Goal: Transaction & Acquisition: Book appointment/travel/reservation

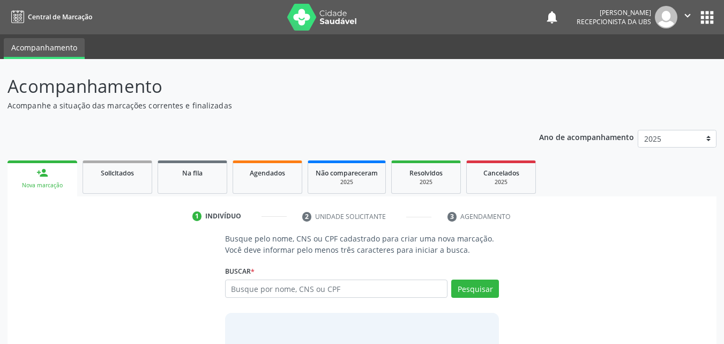
click at [256, 293] on input "text" at bounding box center [336, 288] width 223 height 18
click at [256, 290] on input "text" at bounding box center [336, 288] width 223 height 18
click at [254, 286] on input "text" at bounding box center [336, 288] width 223 height 18
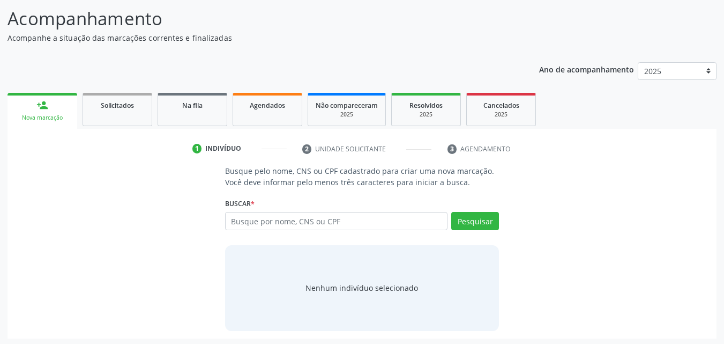
scroll to position [70, 0]
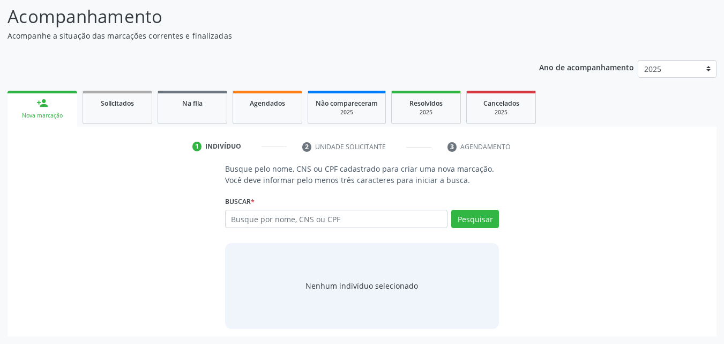
click at [260, 218] on input "text" at bounding box center [336, 219] width 223 height 18
click at [270, 216] on input "[PERSON_NAME]" at bounding box center [336, 219] width 223 height 18
type input "[PERSON_NAME]"
click at [479, 215] on button "Pesquisar" at bounding box center [475, 219] width 48 height 18
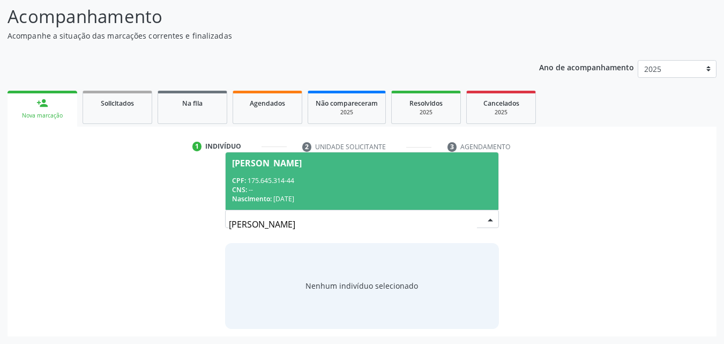
click at [341, 185] on div "CNS: --" at bounding box center [362, 189] width 260 height 9
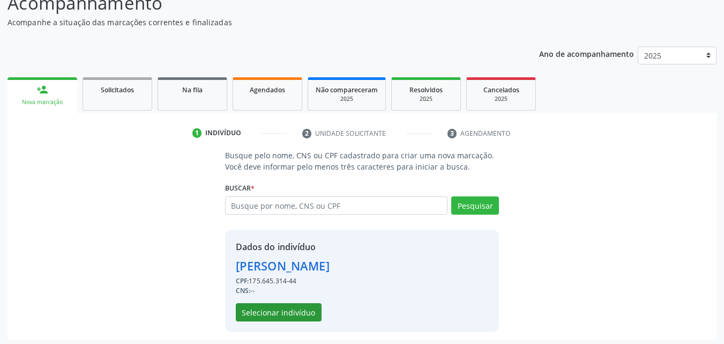
scroll to position [86, 0]
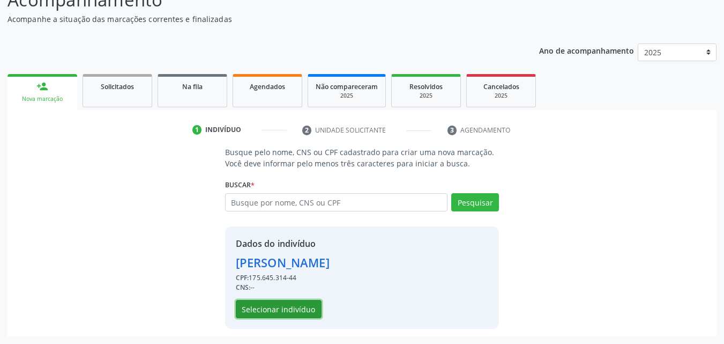
click at [280, 303] on button "Selecionar indivíduo" at bounding box center [279, 309] width 86 height 18
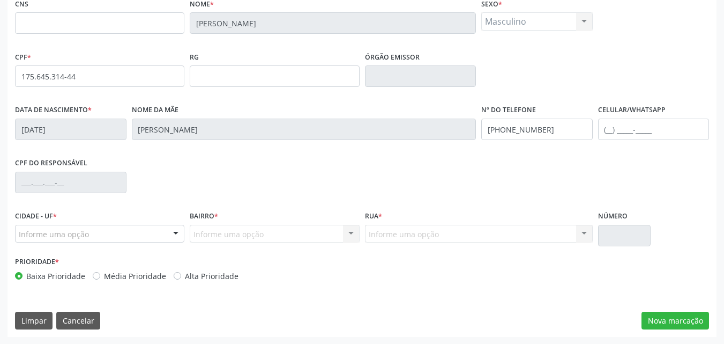
scroll to position [237, 0]
click at [657, 321] on button "Nova marcação" at bounding box center [676, 320] width 68 height 18
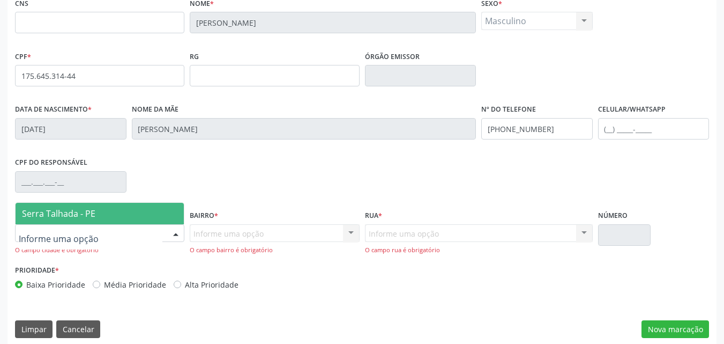
click at [114, 236] on div at bounding box center [99, 233] width 169 height 18
click at [128, 205] on span "Serra Talhada - PE" at bounding box center [100, 213] width 168 height 21
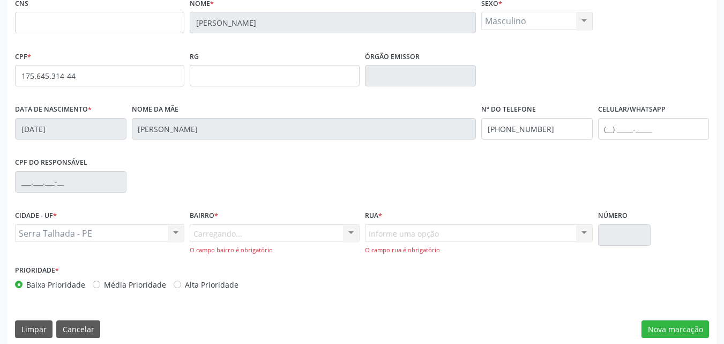
click at [198, 237] on div "Carregando... Nenhum resultado encontrado para: " " Nenhuma opção encontrada. D…" at bounding box center [274, 239] width 169 height 31
click at [206, 229] on div "Carregando... Nenhum resultado encontrado para: " " Nenhuma opção encontrada. D…" at bounding box center [274, 239] width 169 height 31
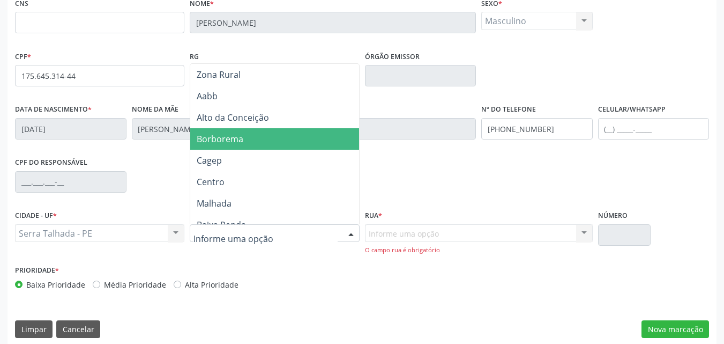
click at [248, 133] on span "Borborema" at bounding box center [276, 138] width 172 height 21
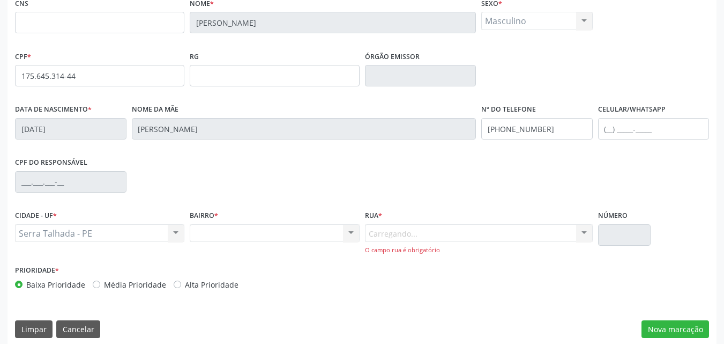
click at [418, 234] on div "Carregando... Nenhum resultado encontrado para: " " Nenhuma opção encontrada. D…" at bounding box center [479, 239] width 228 height 31
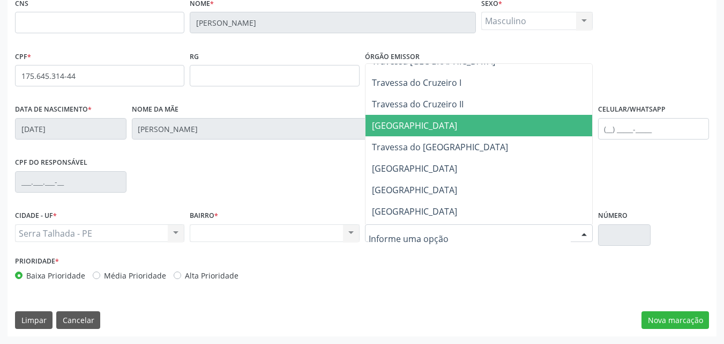
scroll to position [268, 0]
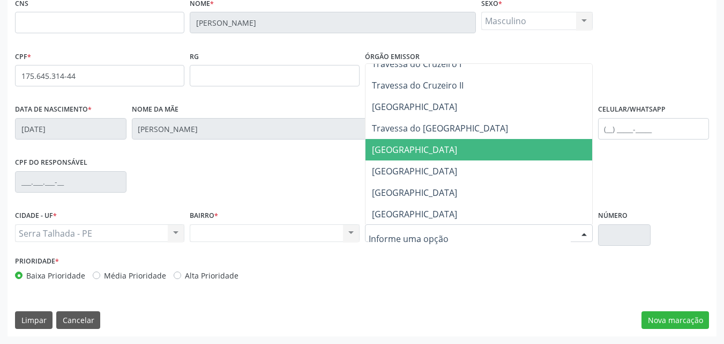
click at [420, 146] on span "[GEOGRAPHIC_DATA]" at bounding box center [414, 150] width 85 height 12
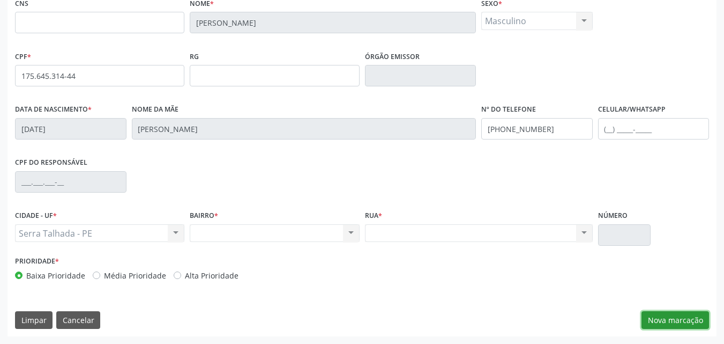
click at [656, 317] on button "Nova marcação" at bounding box center [676, 320] width 68 height 18
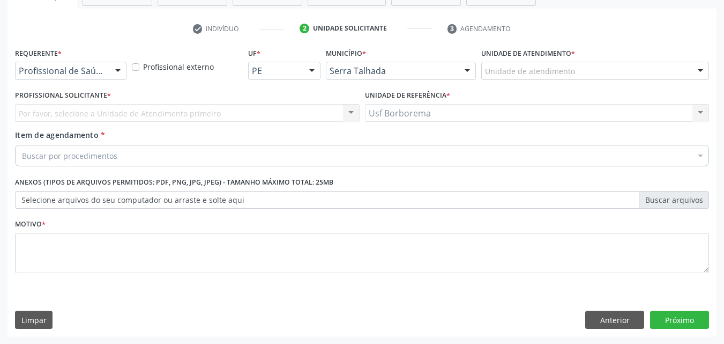
scroll to position [188, 0]
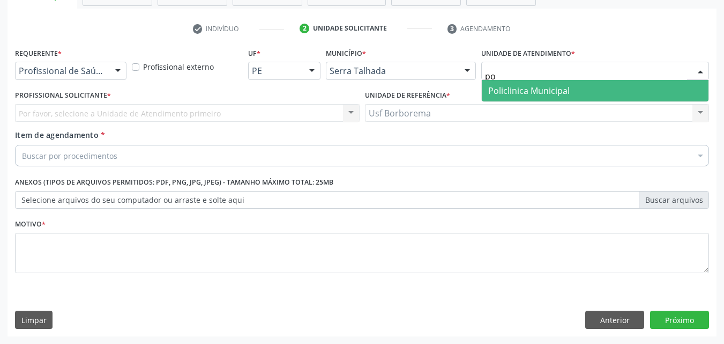
type input "pol"
click at [503, 92] on span "Policlinica Municipal" at bounding box center [528, 91] width 81 height 12
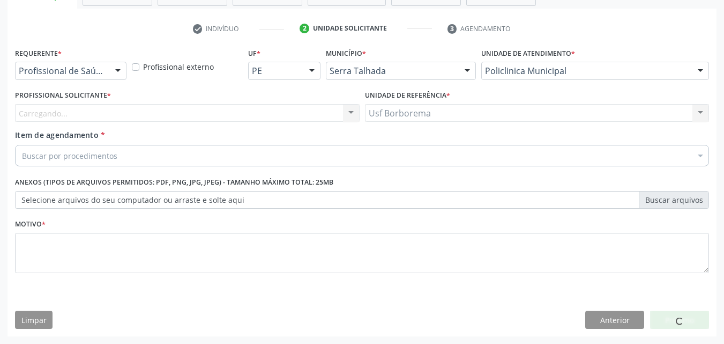
click at [97, 110] on div "Carregando... Nenhum resultado encontrado para: " " Não há nenhuma opção para s…" at bounding box center [187, 113] width 345 height 18
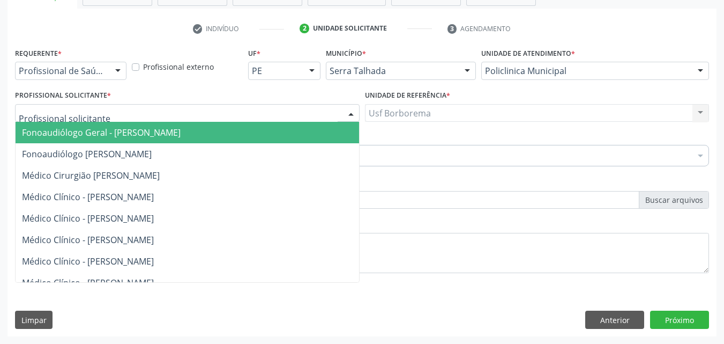
click at [114, 117] on input "text" at bounding box center [178, 118] width 319 height 21
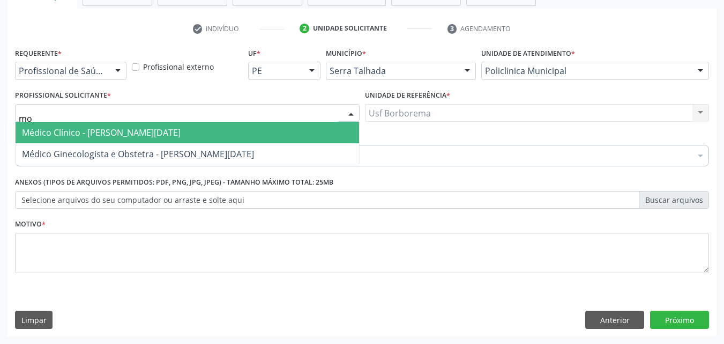
type input "m"
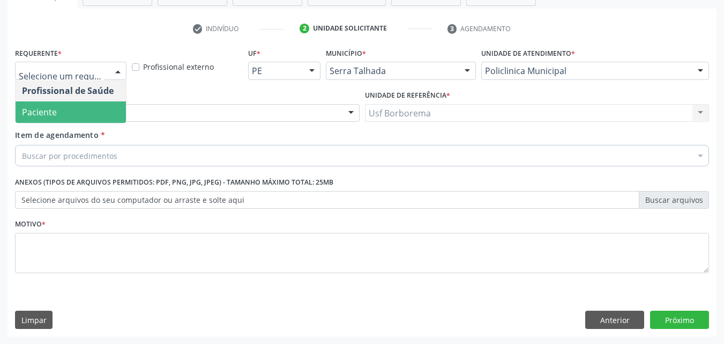
click at [84, 109] on span "Paciente" at bounding box center [71, 111] width 110 height 21
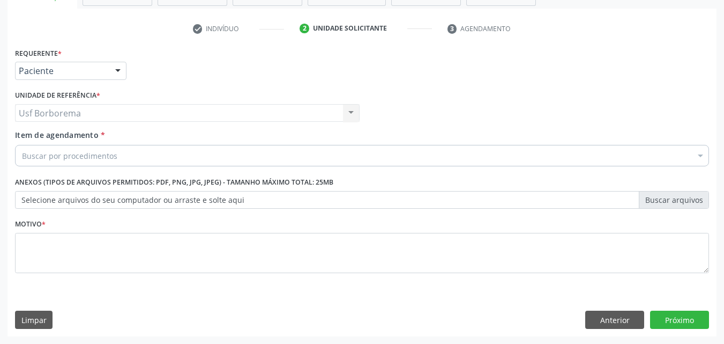
click at [50, 164] on div "Buscar por procedimentos" at bounding box center [362, 155] width 694 height 21
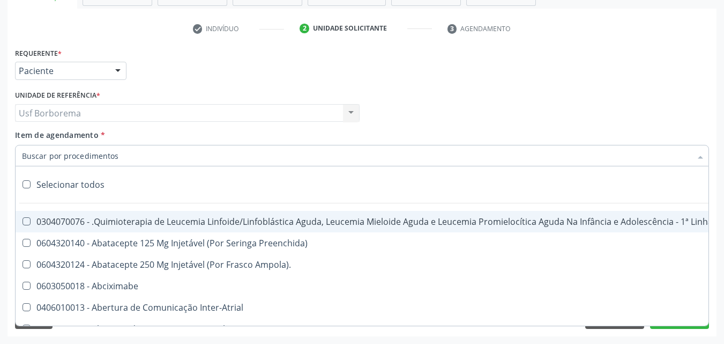
click at [51, 154] on input "Item de agendamento *" at bounding box center [356, 155] width 669 height 21
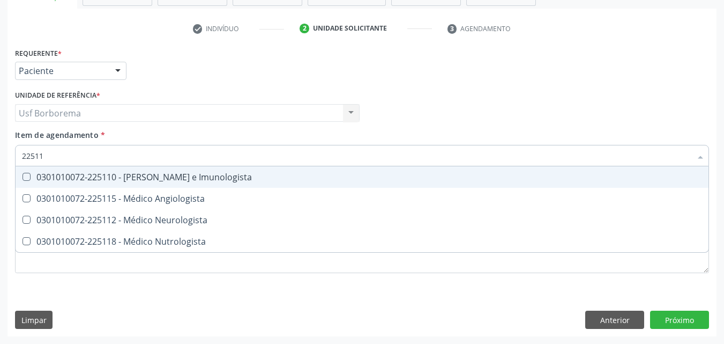
type input "225112"
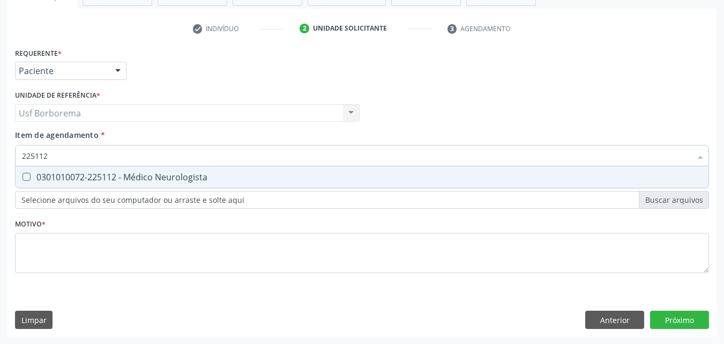
click at [43, 175] on div "0301010072-225112 - Médico Neurologista" at bounding box center [362, 177] width 680 height 9
checkbox Neurologista "true"
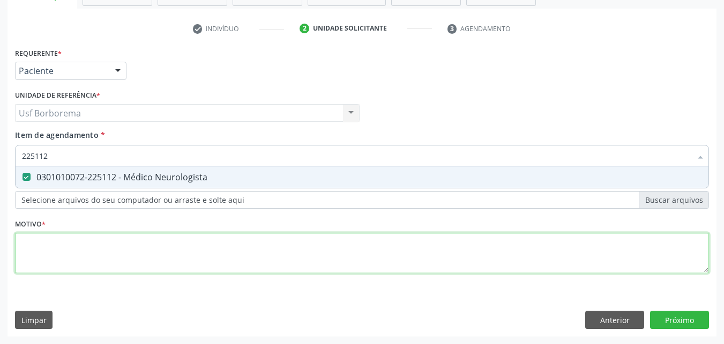
click at [38, 246] on div "Requerente * Paciente Profissional de Saúde Paciente Nenhum resultado encontrad…" at bounding box center [362, 166] width 694 height 243
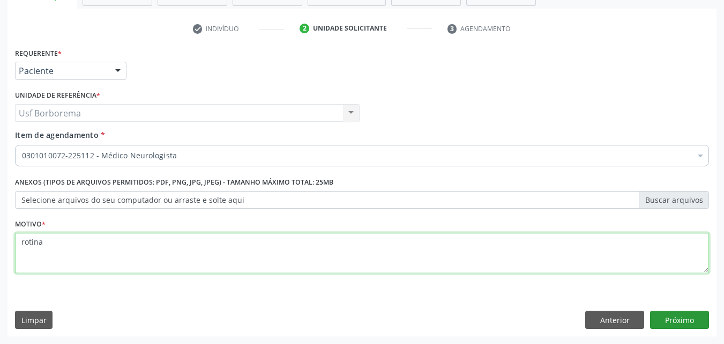
type textarea "rotina"
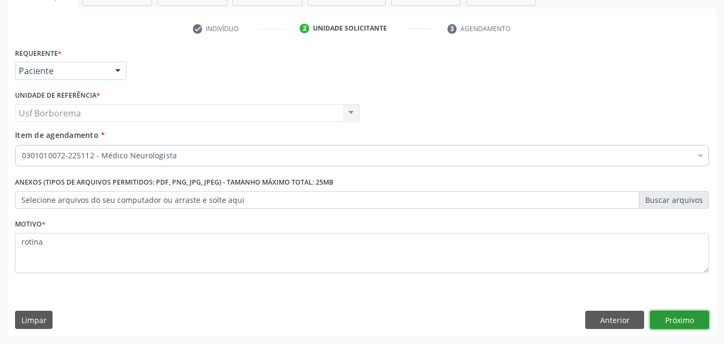
click at [668, 320] on button "Próximo" at bounding box center [679, 319] width 59 height 18
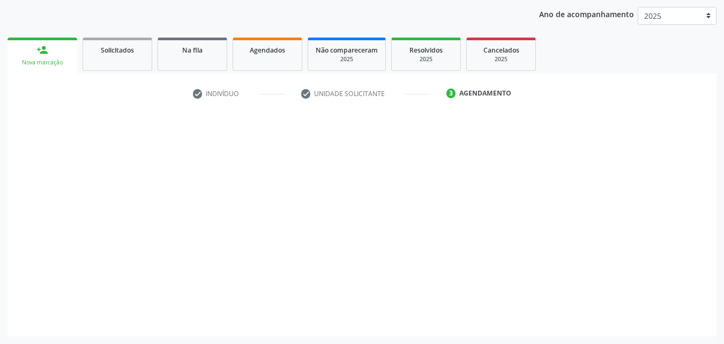
scroll to position [123, 0]
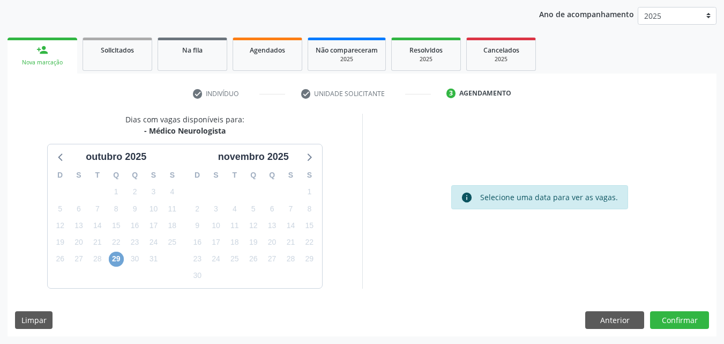
click at [118, 257] on span "29" at bounding box center [116, 258] width 15 height 15
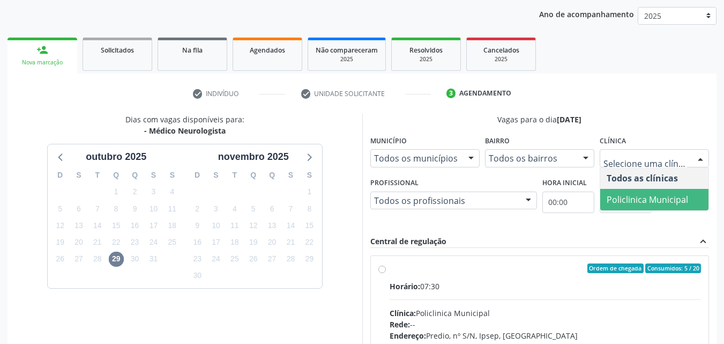
click at [612, 208] on span "Policlinica Municipal" at bounding box center [654, 199] width 108 height 21
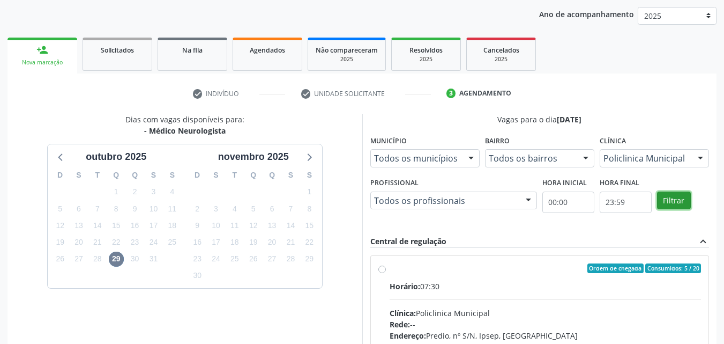
click at [671, 199] on button "Filtrar" at bounding box center [674, 200] width 34 height 18
click at [390, 269] on label "Ordem de chegada Consumidos: 5 / 20 Horário: 07:30 Clínica: Policlinica Municip…" at bounding box center [546, 345] width 312 height 165
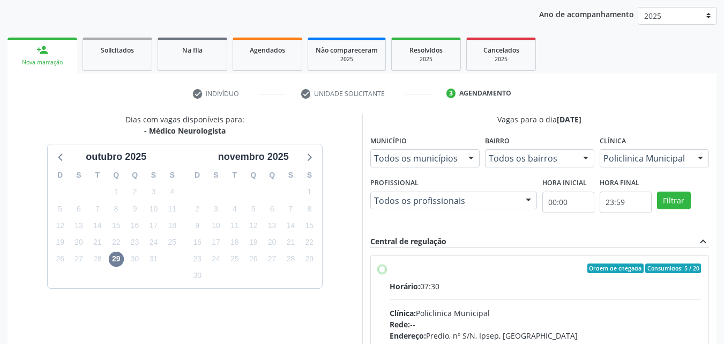
click at [382, 269] on input "Ordem de chegada Consumidos: 5 / 20 Horário: 07:30 Clínica: Policlinica Municip…" at bounding box center [382, 268] width 8 height 10
radio input "true"
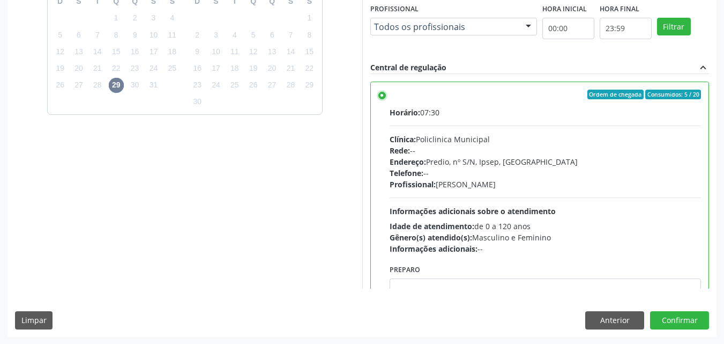
scroll to position [297, 0]
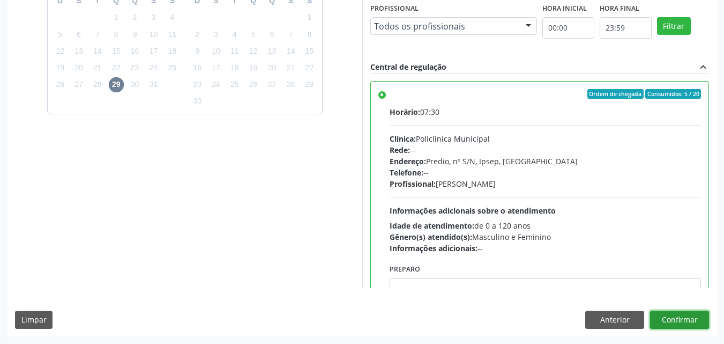
click at [672, 321] on button "Confirmar" at bounding box center [679, 319] width 59 height 18
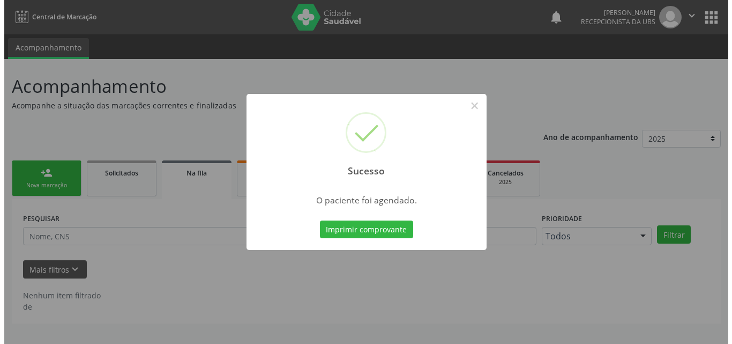
scroll to position [0, 0]
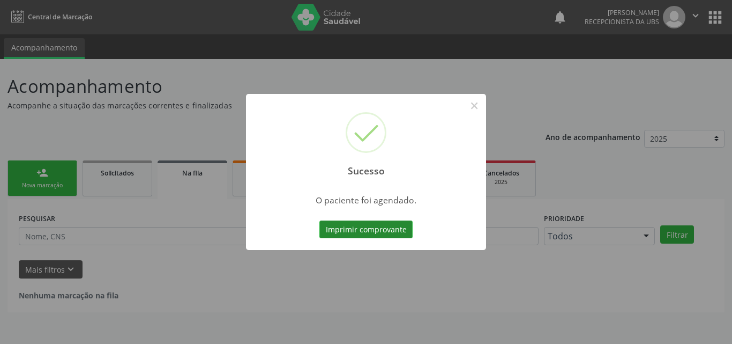
click at [356, 224] on button "Imprimir comprovante" at bounding box center [365, 229] width 93 height 18
